Goal: Transaction & Acquisition: Purchase product/service

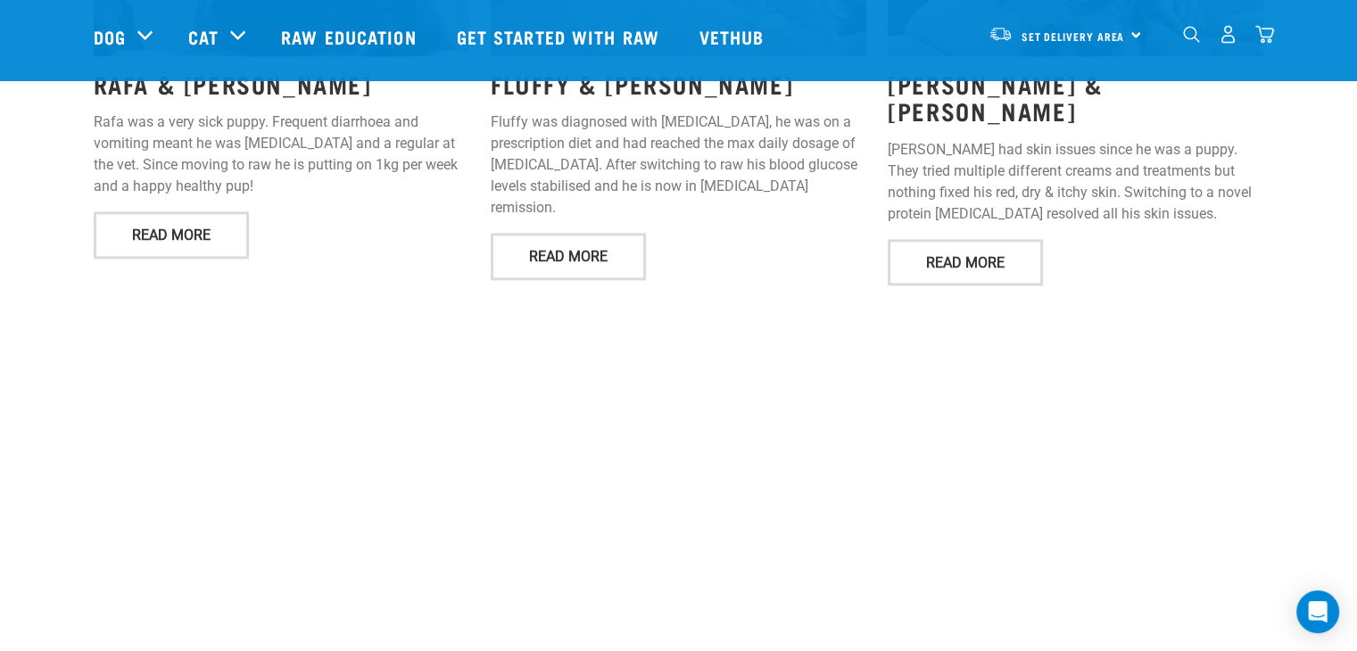
scroll to position [2476, 0]
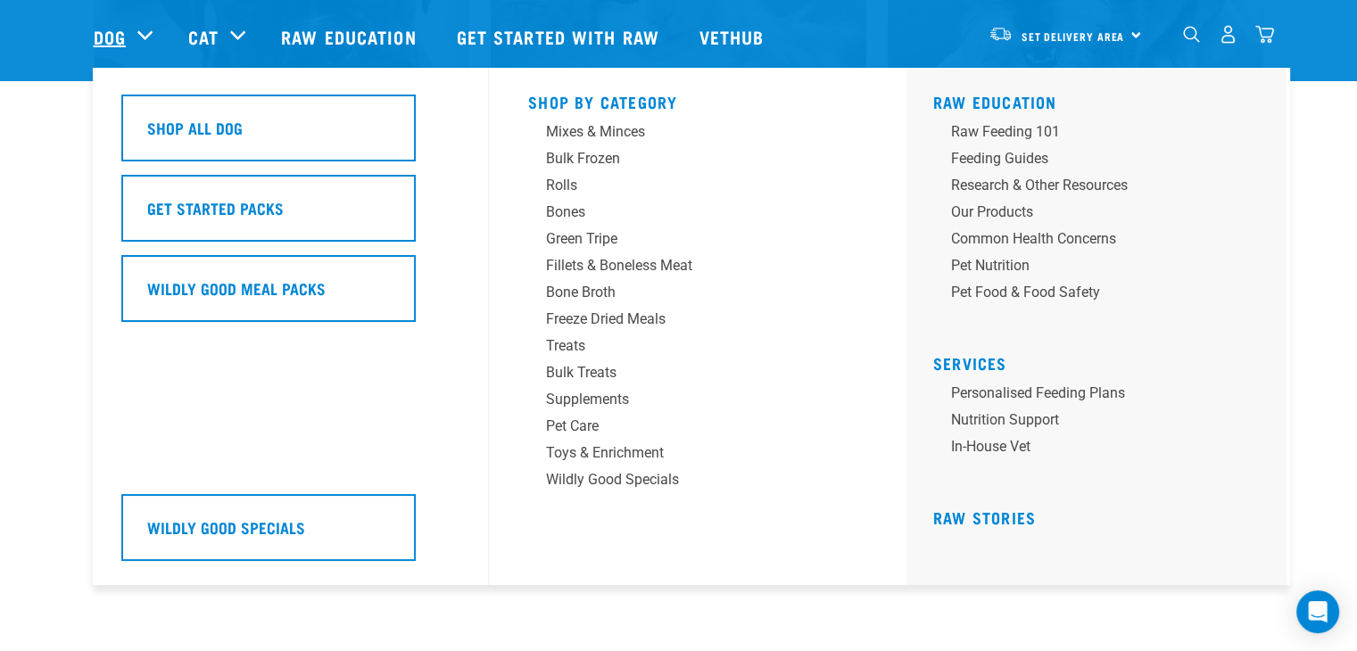
click at [105, 29] on link "Dog" at bounding box center [110, 36] width 32 height 27
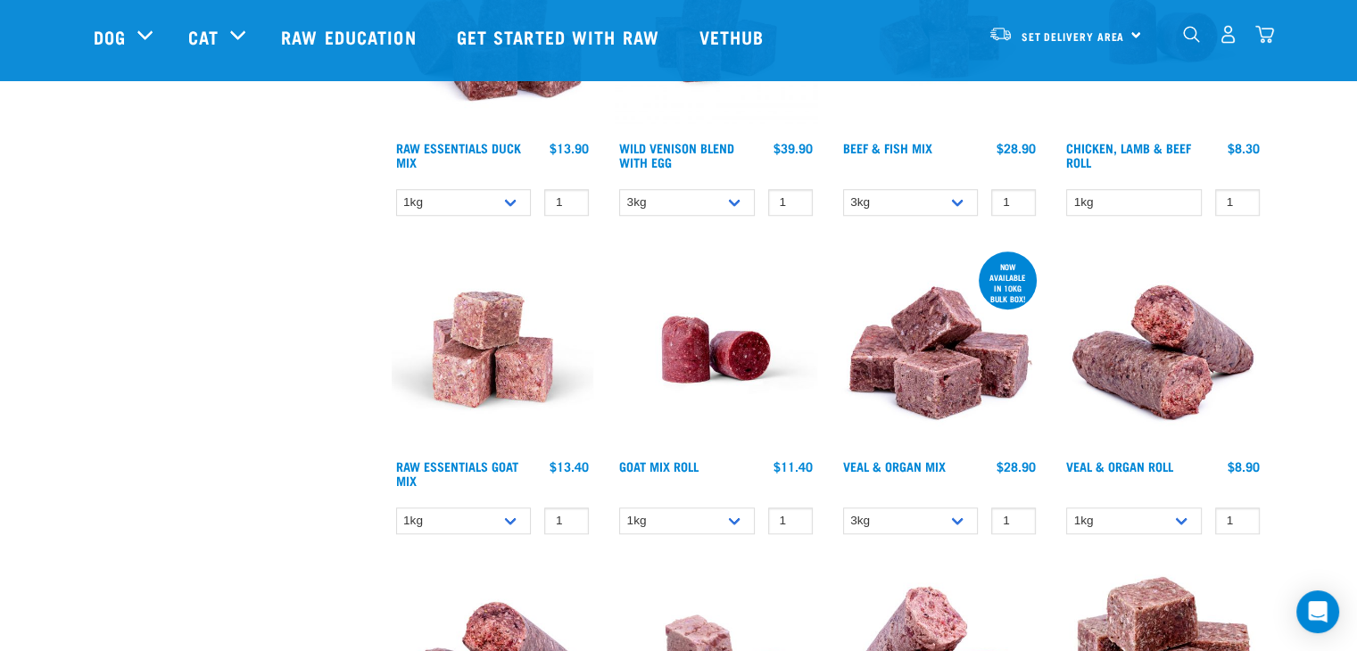
scroll to position [1488, 0]
